Goal: Task Accomplishment & Management: Use online tool/utility

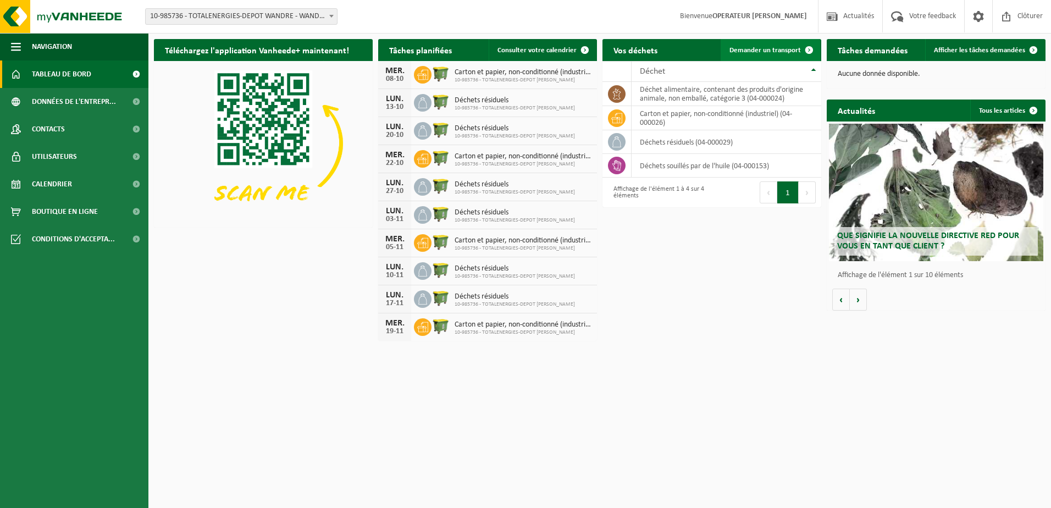
click at [804, 51] on span at bounding box center [809, 50] width 22 height 22
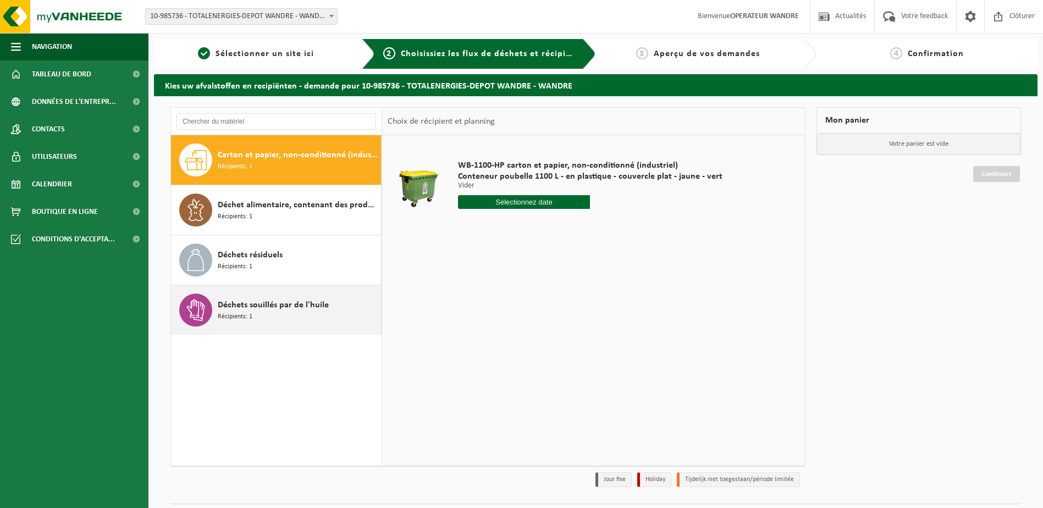
click at [267, 314] on div "Déchets souillés par de l'huile Récipients: 1" at bounding box center [298, 310] width 161 height 33
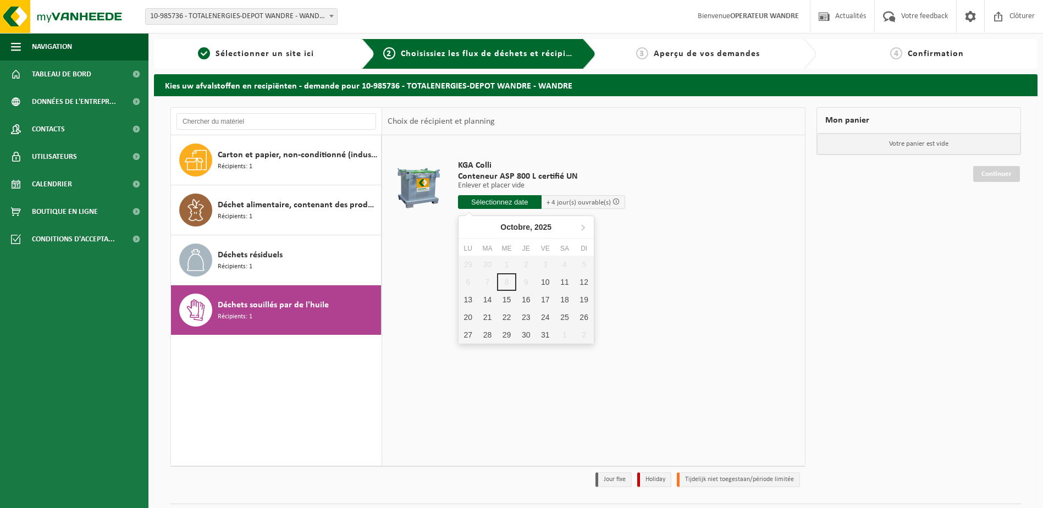
click at [515, 201] on input "text" at bounding box center [500, 202] width 84 height 14
click at [547, 283] on div "10" at bounding box center [544, 282] width 19 height 18
type input "à partir de 2025-10-10"
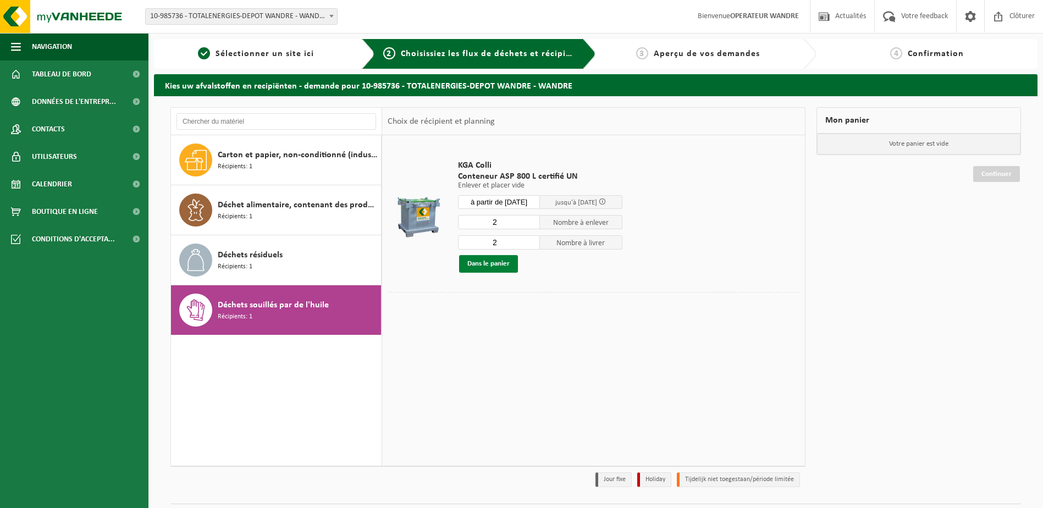
click at [489, 267] on button "Dans le panier" at bounding box center [488, 264] width 59 height 18
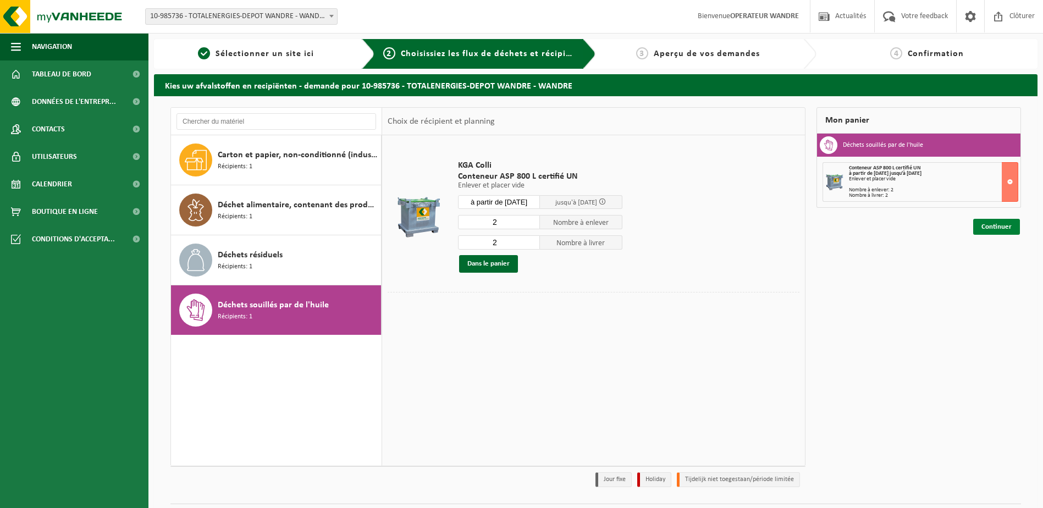
click at [998, 230] on link "Continuer" at bounding box center [996, 227] width 47 height 16
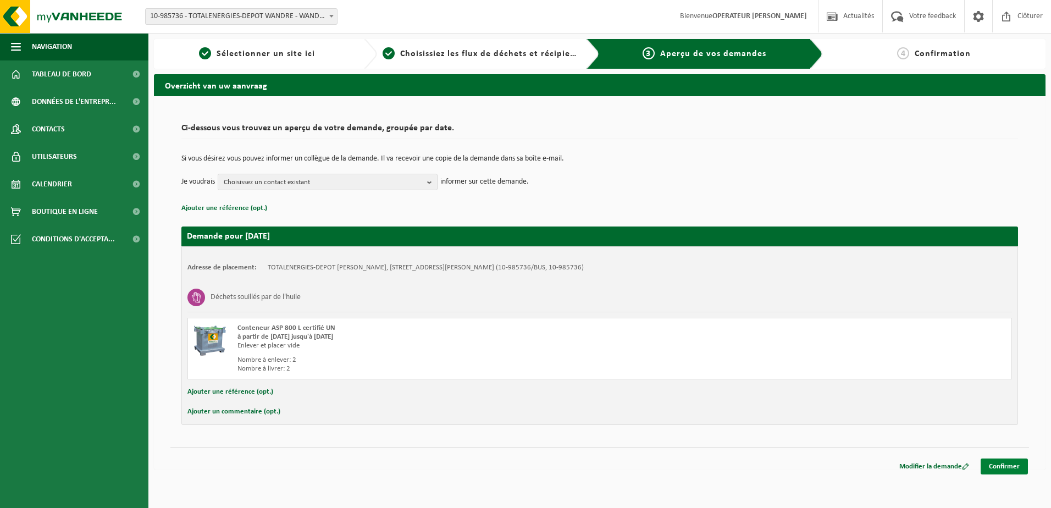
click at [1015, 465] on link "Confirmer" at bounding box center [1004, 466] width 47 height 16
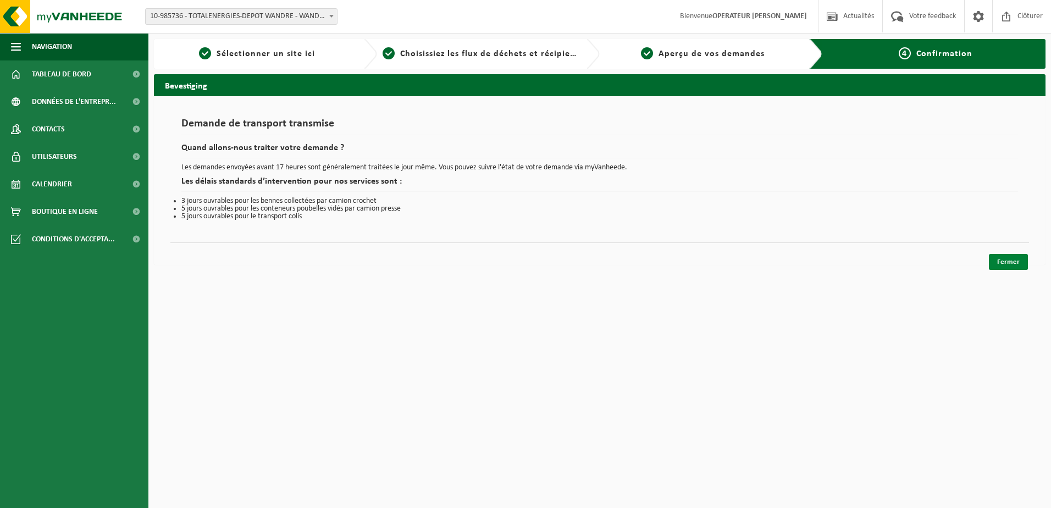
click at [1005, 264] on link "Fermer" at bounding box center [1008, 262] width 39 height 16
